Goal: Complete application form

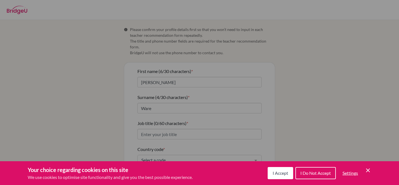
click at [287, 174] on span "I Accept" at bounding box center [280, 173] width 16 height 5
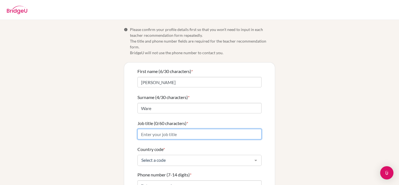
click at [180, 129] on input "Job title (0/60 characters) *" at bounding box center [199, 134] width 124 height 11
type input "Secondary School Teacher"
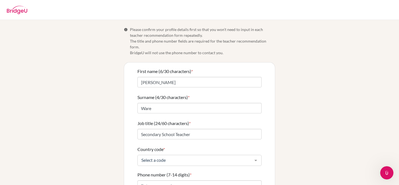
click at [286, 129] on div "Info Please confirm your profile details first so that you won’t need to input …" at bounding box center [200, 137] width 316 height 220
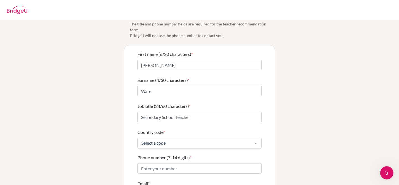
scroll to position [30, 0]
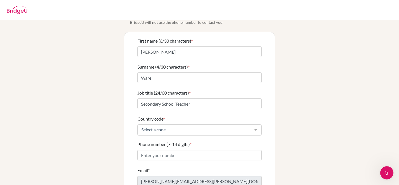
click at [227, 129] on div "Select a code" at bounding box center [199, 130] width 124 height 11
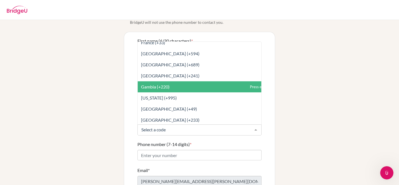
scroll to position [836, 0]
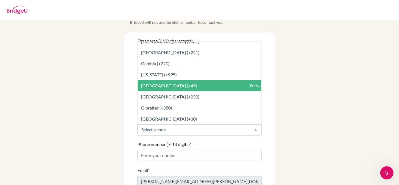
click at [195, 82] on span "[GEOGRAPHIC_DATA] (+49)" at bounding box center [212, 85] width 148 height 11
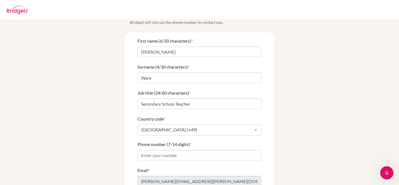
click at [295, 115] on div "Info Please confirm your profile details first so that you won’t need to input …" at bounding box center [200, 106] width 316 height 220
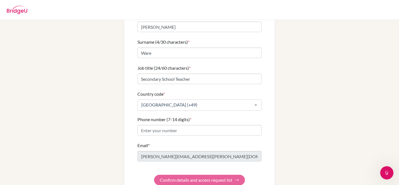
scroll to position [56, 0]
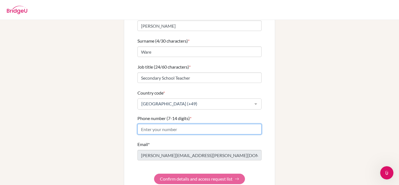
click at [198, 125] on input "Phone number (7-14 digits) *" at bounding box center [199, 129] width 124 height 11
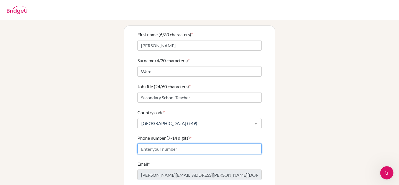
scroll to position [27, 0]
